Goal: Task Accomplishment & Management: Use online tool/utility

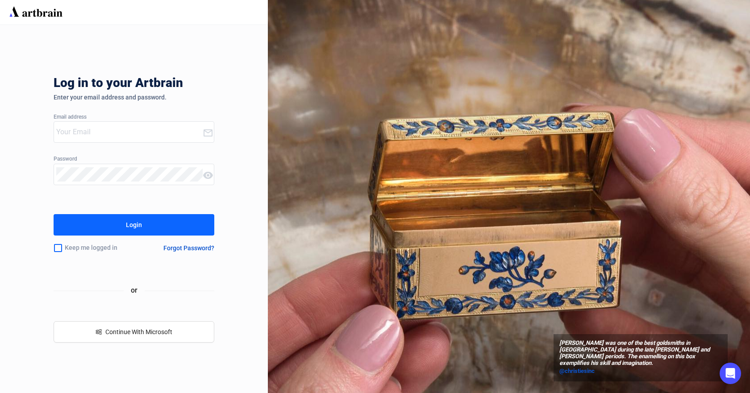
click at [113, 137] on input "email" at bounding box center [129, 132] width 146 height 14
type input "[PERSON_NAME][EMAIL_ADDRESS][DOMAIN_NAME]"
click at [54, 214] on button "Login" at bounding box center [134, 224] width 161 height 21
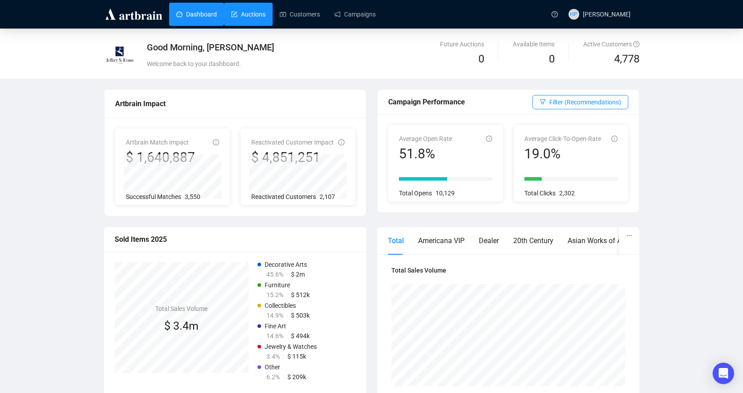
click at [255, 20] on link "Auctions" at bounding box center [248, 14] width 34 height 23
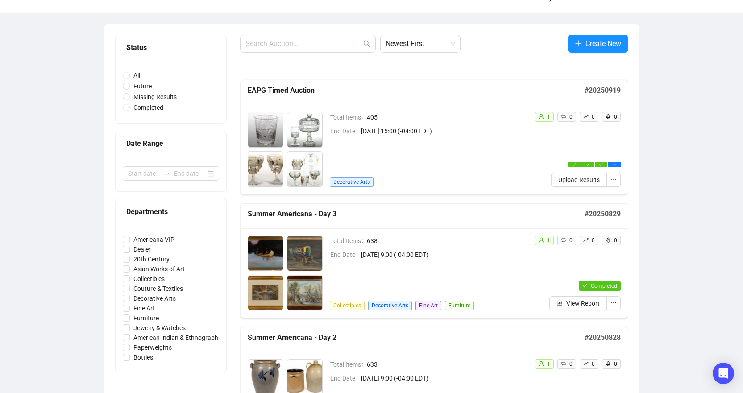
scroll to position [89, 0]
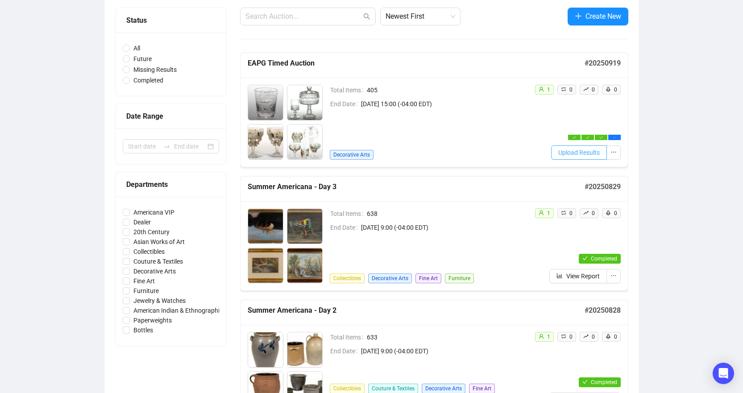
click at [593, 155] on span "Upload Results" at bounding box center [580, 153] width 42 height 10
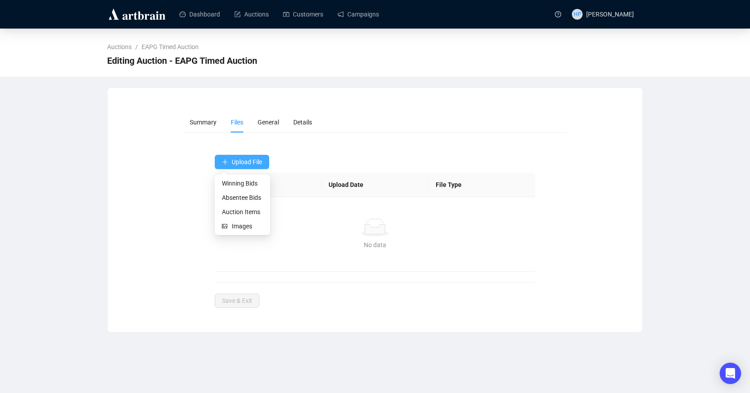
click at [222, 161] on icon "plus" at bounding box center [225, 162] width 6 height 6
click at [233, 185] on span "Winning Bids" at bounding box center [242, 184] width 41 height 10
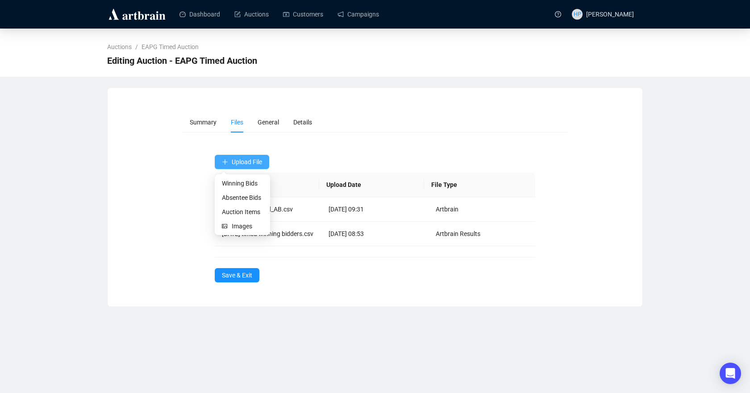
click at [231, 163] on button "Upload File" at bounding box center [242, 162] width 54 height 14
click at [238, 199] on span "Absentee Bids" at bounding box center [242, 198] width 41 height 10
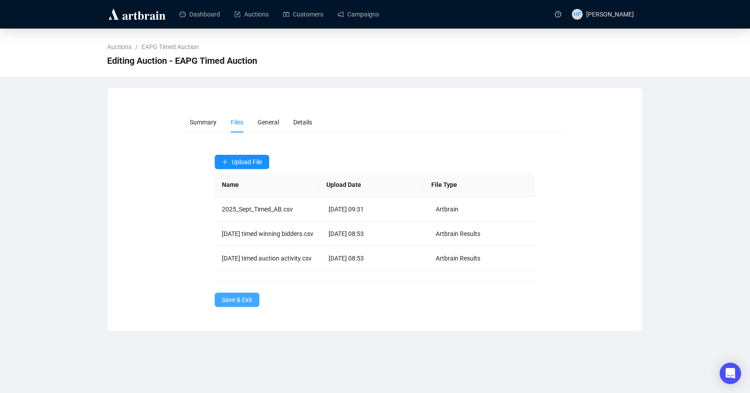
click at [240, 307] on button "Save & Exit" at bounding box center [237, 300] width 45 height 14
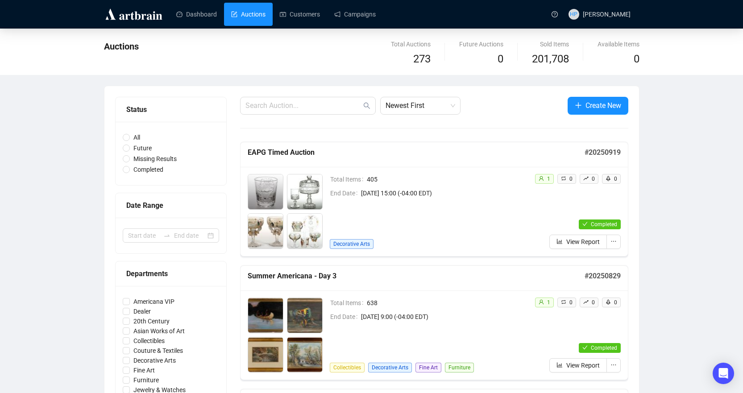
click at [337, 53] on div "Auctions" at bounding box center [270, 53] width 333 height 29
click at [253, 15] on link "Auctions" at bounding box center [248, 14] width 34 height 23
click at [194, 17] on link "Dashboard" at bounding box center [196, 14] width 41 height 23
